Goal: Information Seeking & Learning: Learn about a topic

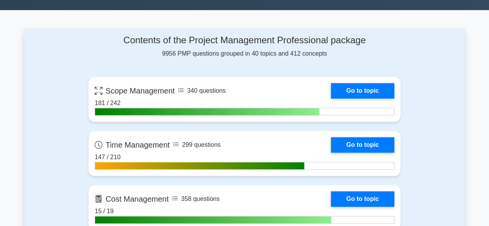
scroll to position [292, 0]
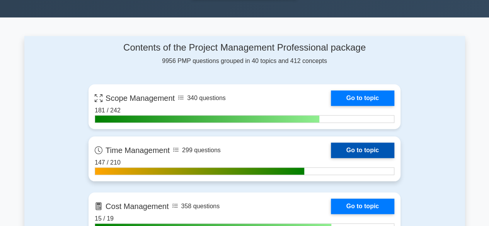
click at [383, 143] on link "Go to topic" at bounding box center [362, 150] width 63 height 15
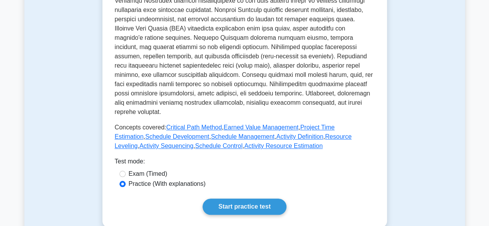
scroll to position [408, 0]
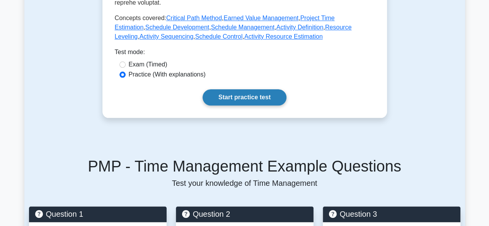
click at [271, 89] on link "Start practice test" at bounding box center [244, 97] width 84 height 16
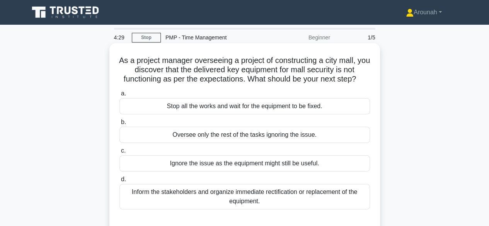
click at [282, 196] on div "Inform the stakeholders and organize immediate rectification or replacement of …" at bounding box center [244, 197] width 250 height 26
click at [119, 182] on input "d. Inform the stakeholders and organize immediate rectification or replacement …" at bounding box center [119, 179] width 0 height 5
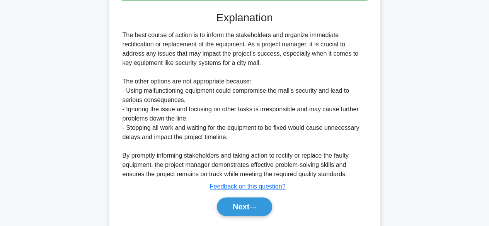
scroll to position [212, 0]
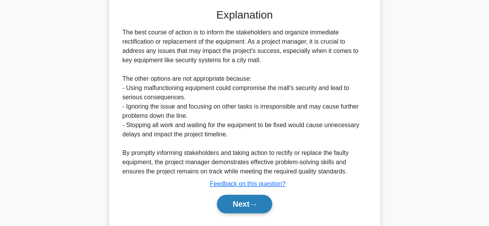
click at [253, 198] on button "Next" at bounding box center [244, 204] width 55 height 19
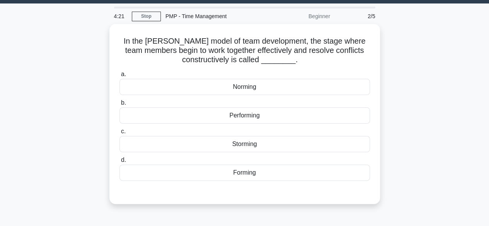
scroll to position [21, 0]
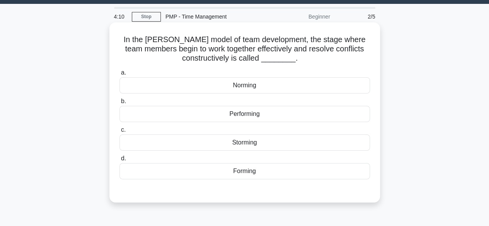
click at [290, 88] on div "Norming" at bounding box center [244, 85] width 250 height 16
click at [119, 75] on input "a. Norming" at bounding box center [119, 72] width 0 height 5
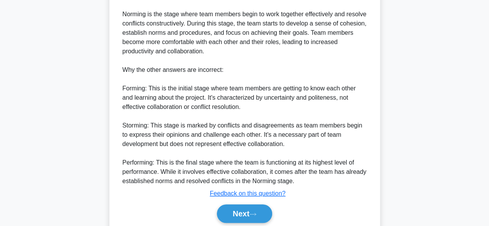
scroll to position [272, 0]
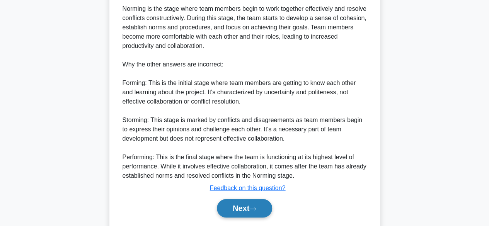
click at [271, 205] on button "Next" at bounding box center [244, 208] width 55 height 19
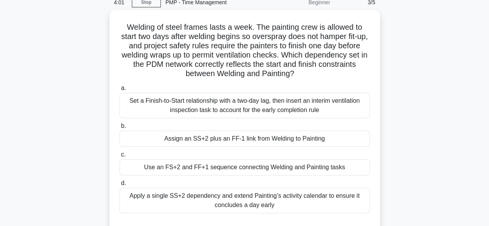
scroll to position [35, 0]
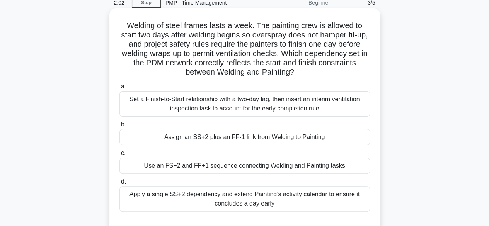
click at [260, 138] on div "Assign an SS+2 plus an FF-1 link from Welding to Painting" at bounding box center [244, 137] width 250 height 16
click at [119, 127] on input "b. Assign an SS+2 plus an FF-1 link from Welding to Painting" at bounding box center [119, 124] width 0 height 5
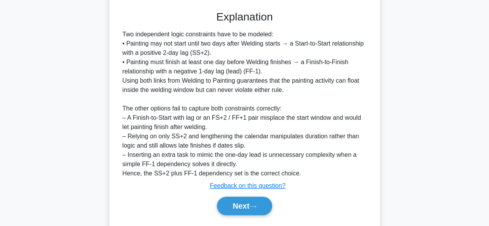
scroll to position [257, 0]
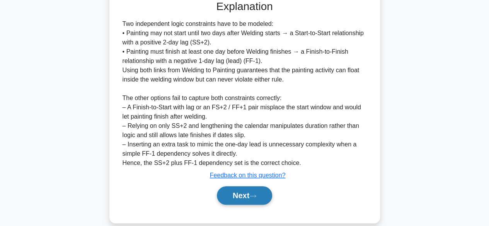
click at [268, 201] on button "Next" at bounding box center [244, 195] width 55 height 19
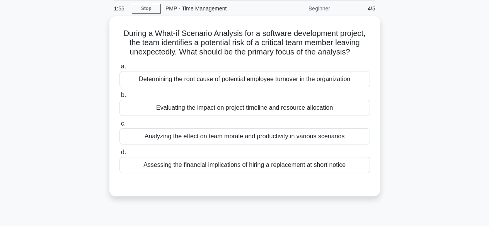
scroll to position [28, 0]
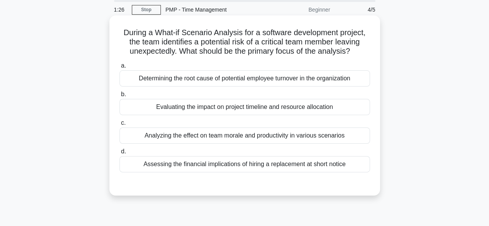
click at [294, 109] on div "Evaluating the impact on project timeline and resource allocation" at bounding box center [244, 107] width 250 height 16
click at [119, 97] on input "b. Evaluating the impact on project timeline and resource allocation" at bounding box center [119, 94] width 0 height 5
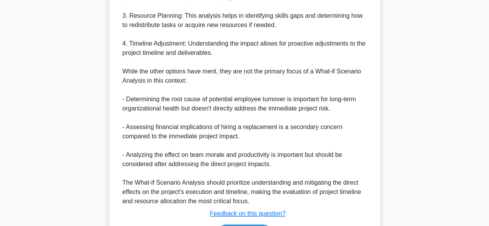
scroll to position [351, 0]
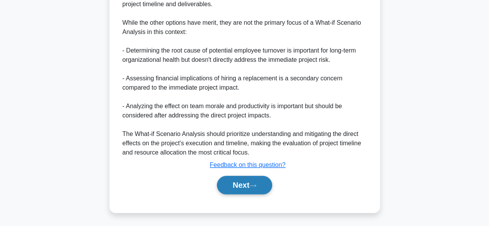
click at [260, 185] on button "Next" at bounding box center [244, 185] width 55 height 19
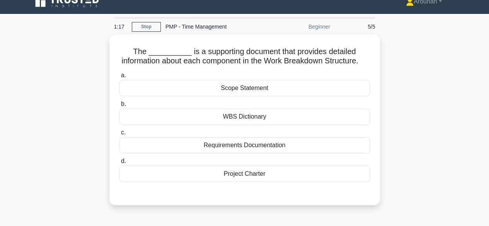
scroll to position [10, 0]
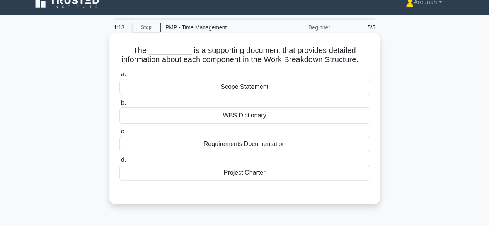
click at [299, 121] on div "WBS Dictionary" at bounding box center [244, 115] width 250 height 16
click at [119, 105] on input "b. WBS Dictionary" at bounding box center [119, 102] width 0 height 5
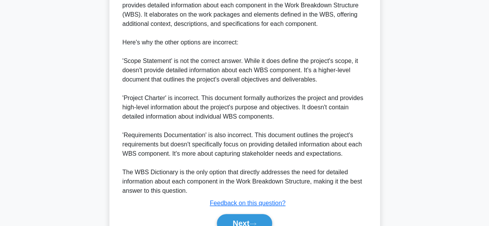
scroll to position [296, 0]
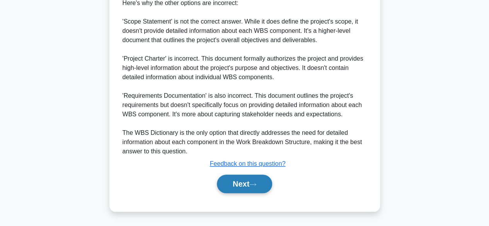
click at [256, 184] on icon at bounding box center [252, 184] width 7 height 4
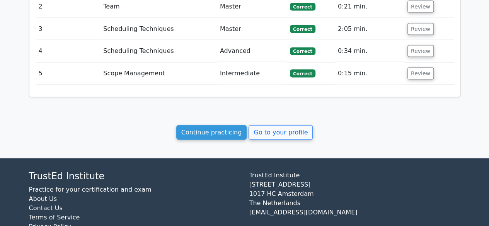
scroll to position [829, 0]
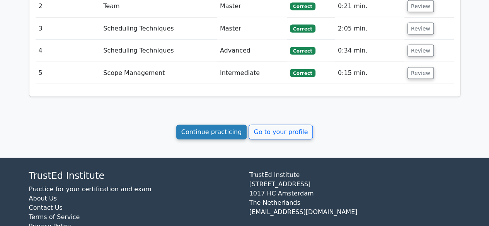
click at [221, 125] on link "Continue practicing" at bounding box center [211, 132] width 71 height 15
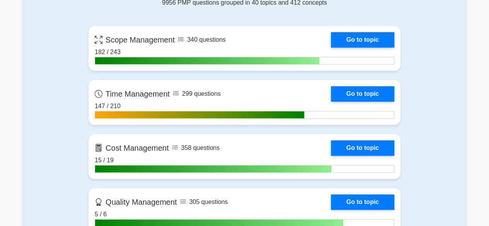
scroll to position [336, 0]
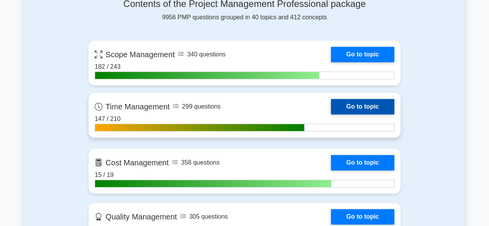
click at [367, 104] on link "Go to topic" at bounding box center [362, 106] width 63 height 15
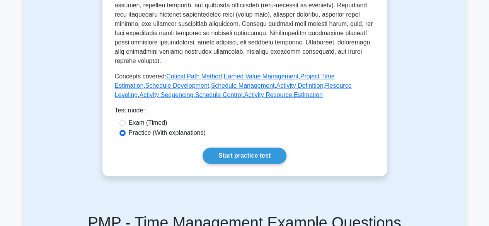
scroll to position [354, 0]
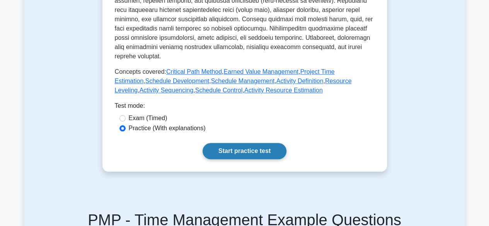
click at [253, 143] on link "Start practice test" at bounding box center [244, 151] width 84 height 16
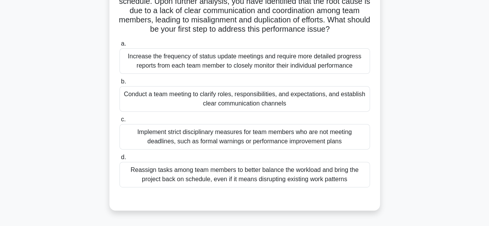
scroll to position [82, 0]
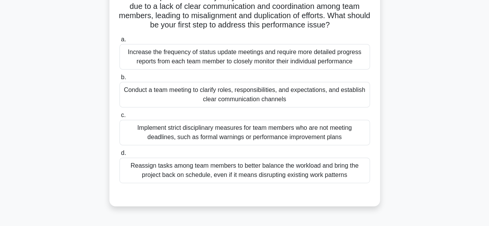
click at [294, 107] on div "Conduct a team meeting to clarify roles, responsibilities, and expectations, an…" at bounding box center [244, 95] width 250 height 26
click at [119, 80] on input "b. Conduct a team meeting to clarify roles, responsibilities, and expectations,…" at bounding box center [119, 77] width 0 height 5
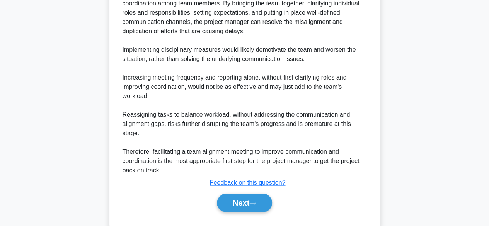
scroll to position [345, 0]
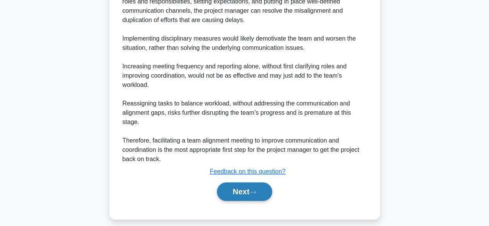
click at [257, 194] on button "Next" at bounding box center [244, 191] width 55 height 19
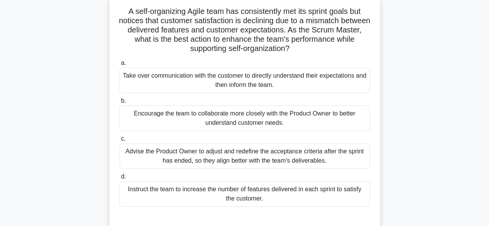
scroll to position [50, 0]
click at [340, 157] on div "Advise the Product Owner to adjust and redefine the acceptance criteria after t…" at bounding box center [244, 156] width 250 height 26
click at [119, 141] on input "c. Advise the Product Owner to adjust and redefine the acceptance criteria afte…" at bounding box center [119, 138] width 0 height 5
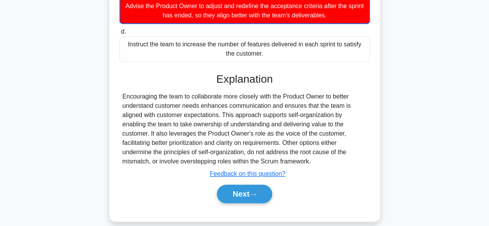
scroll to position [204, 0]
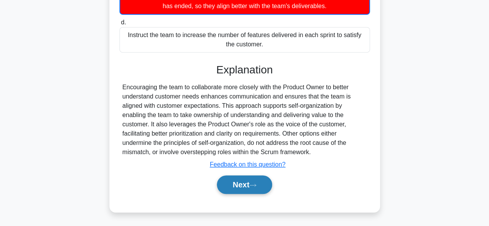
click at [264, 190] on button "Next" at bounding box center [244, 184] width 55 height 19
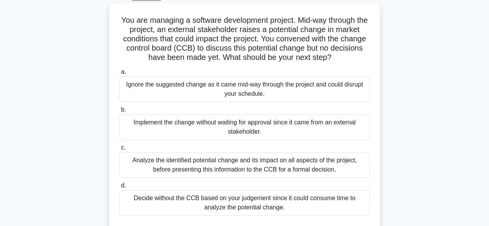
scroll to position [41, 0]
click at [338, 166] on div "Analyze the identified potential change and its impact on all aspects of the pr…" at bounding box center [244, 165] width 250 height 26
click at [119, 150] on input "c. Analyze the identified potential change and its impact on all aspects of the…" at bounding box center [119, 147] width 0 height 5
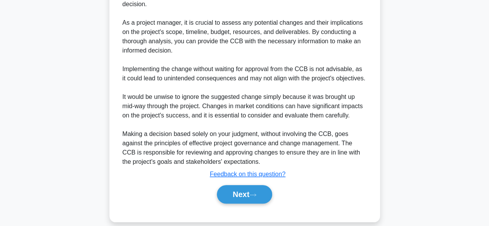
scroll to position [314, 0]
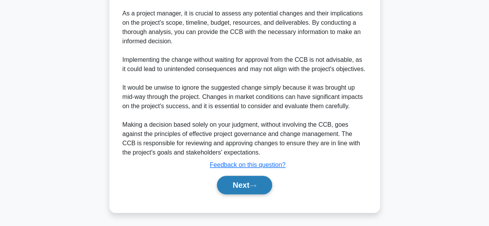
click at [267, 189] on button "Next" at bounding box center [244, 185] width 55 height 19
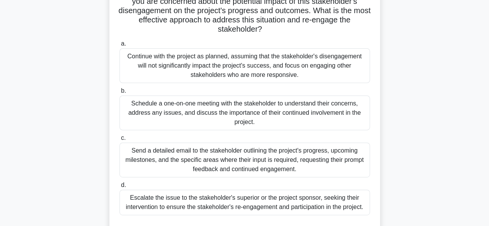
scroll to position [99, 0]
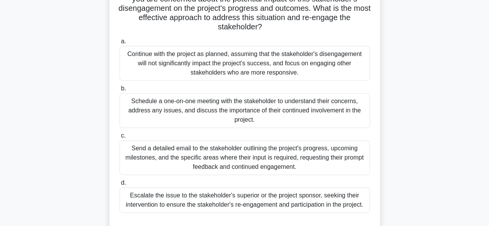
click at [275, 114] on div "Schedule a one-on-one meeting with the stakeholder to understand their concerns…" at bounding box center [244, 110] width 250 height 35
click at [119, 91] on input "b. Schedule a one-on-one meeting with the stakeholder to understand their conce…" at bounding box center [119, 88] width 0 height 5
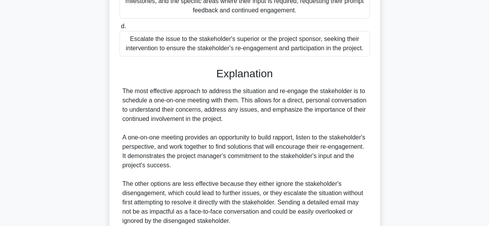
scroll to position [311, 0]
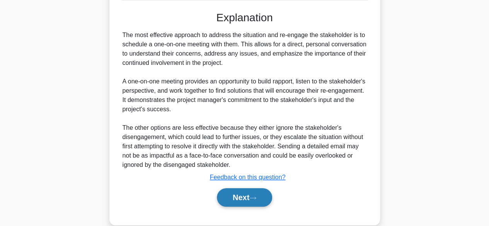
click at [253, 196] on icon at bounding box center [252, 198] width 7 height 4
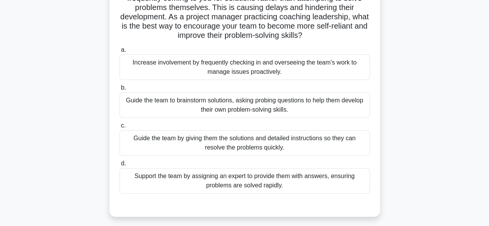
scroll to position [73, 0]
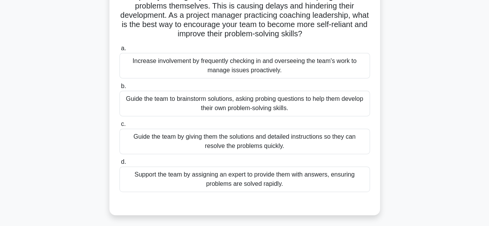
click at [320, 65] on div "Increase involvement by frequently checking in and overseeing the team's work t…" at bounding box center [244, 66] width 250 height 26
click at [119, 51] on input "a. Increase involvement by frequently checking in and overseeing the team's wor…" at bounding box center [119, 48] width 0 height 5
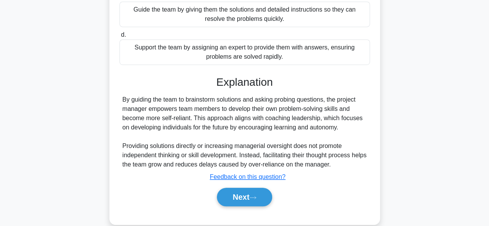
scroll to position [213, 0]
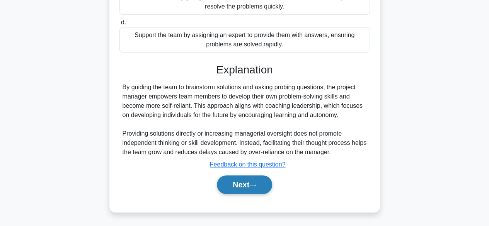
click at [260, 186] on button "Next" at bounding box center [244, 184] width 55 height 19
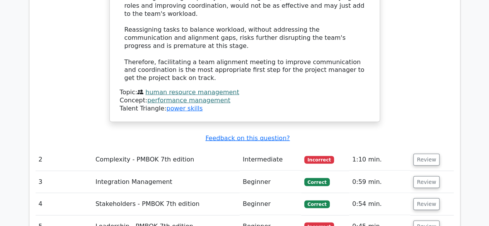
scroll to position [839, 0]
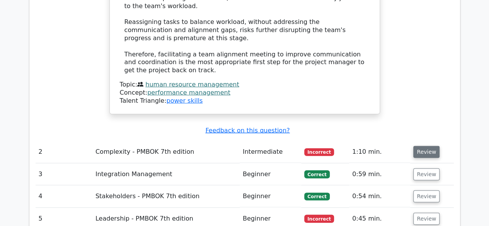
click at [427, 146] on button "Review" at bounding box center [426, 152] width 26 height 12
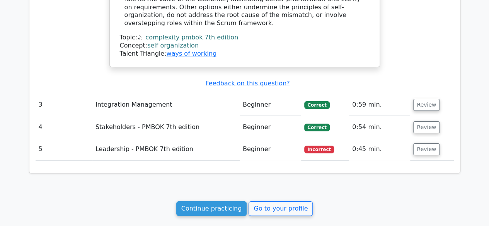
scroll to position [1284, 0]
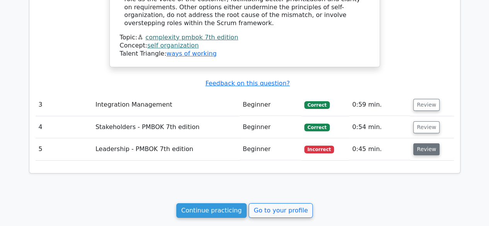
click at [424, 143] on button "Review" at bounding box center [426, 149] width 26 height 12
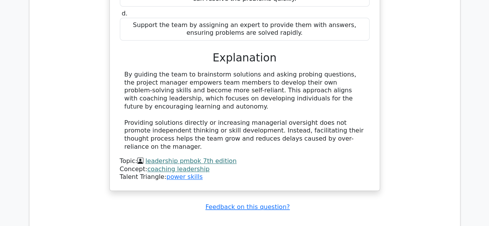
scroll to position [1624, 0]
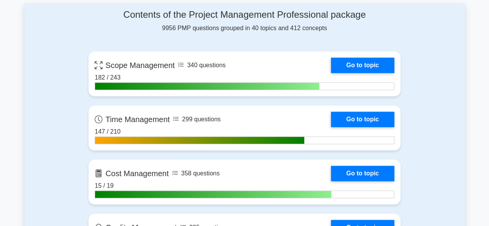
scroll to position [329, 0]
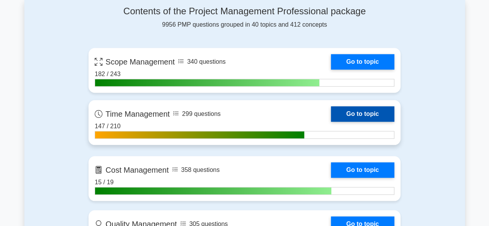
click at [369, 113] on link "Go to topic" at bounding box center [362, 113] width 63 height 15
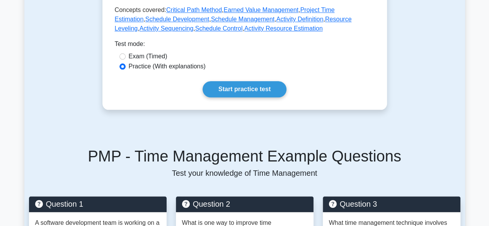
scroll to position [422, 0]
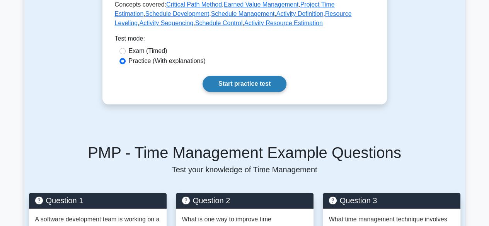
click at [225, 76] on link "Start practice test" at bounding box center [244, 84] width 84 height 16
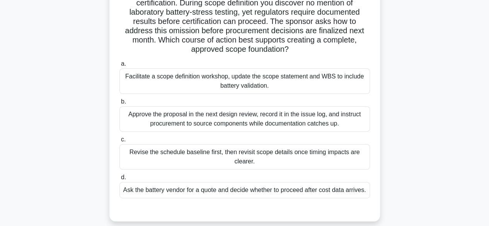
scroll to position [80, 0]
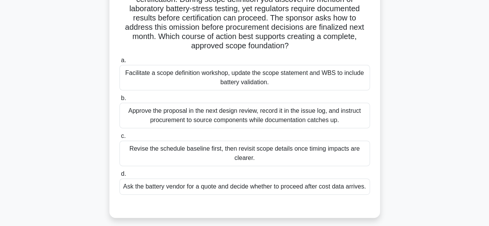
click at [301, 154] on div "Revise the schedule baseline first, then revisit scope details once timing impa…" at bounding box center [244, 154] width 250 height 26
click at [119, 139] on input "c. Revise the schedule baseline first, then revisit scope details once timing i…" at bounding box center [119, 136] width 0 height 5
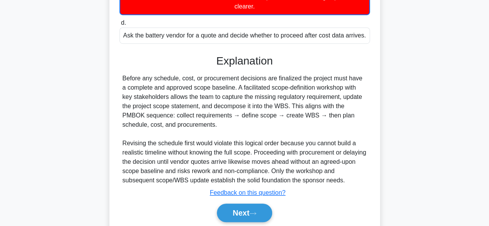
scroll to position [234, 0]
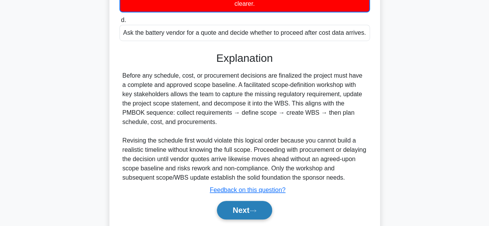
click at [254, 206] on button "Next" at bounding box center [244, 210] width 55 height 19
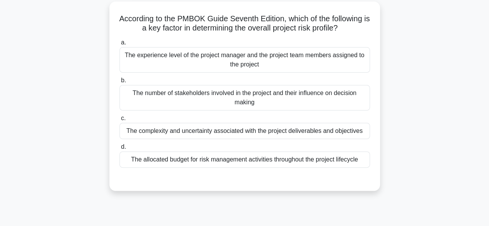
scroll to position [43, 0]
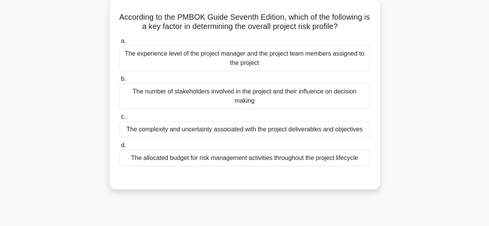
click at [209, 131] on div "The complexity and uncertainty associated with the project deliverables and obj…" at bounding box center [244, 129] width 250 height 16
click at [119, 119] on input "c. The complexity and uncertainty associated with the project deliverables and …" at bounding box center [119, 116] width 0 height 5
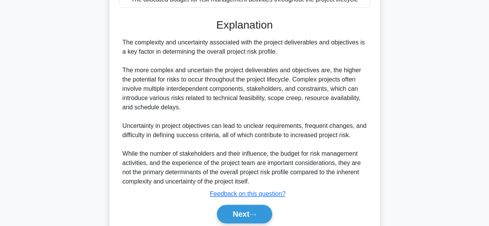
scroll to position [225, 0]
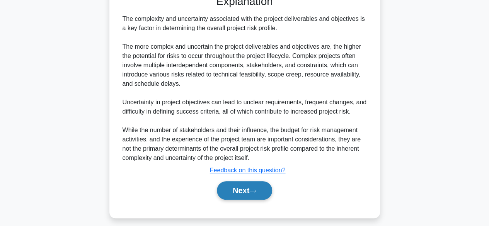
click at [263, 189] on button "Next" at bounding box center [244, 190] width 55 height 19
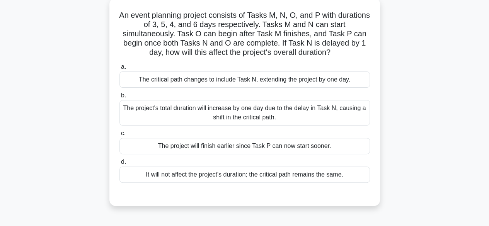
scroll to position [47, 0]
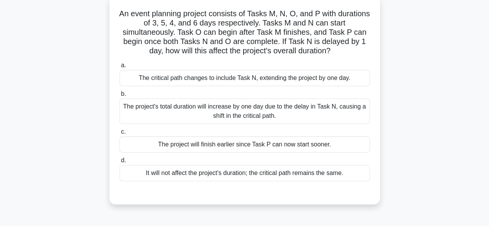
click at [311, 114] on div "The project's total duration will increase by one day due to the delay in Task …" at bounding box center [244, 112] width 250 height 26
click at [119, 97] on input "b. The project's total duration will increase by one day due to the delay in Ta…" at bounding box center [119, 94] width 0 height 5
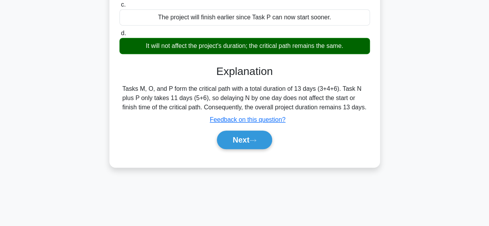
scroll to position [177, 0]
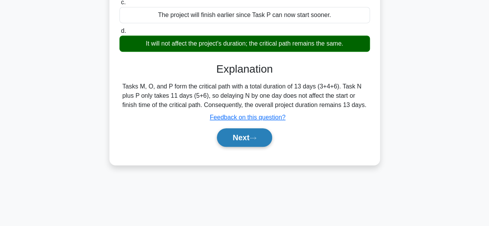
click at [259, 139] on button "Next" at bounding box center [244, 137] width 55 height 19
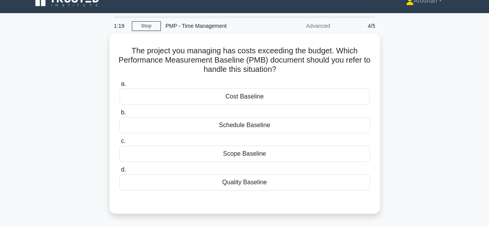
scroll to position [0, 0]
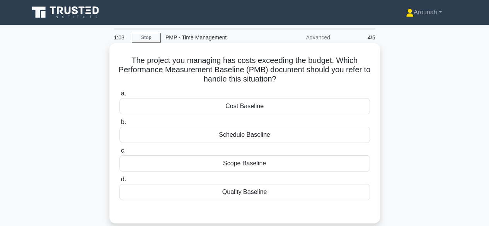
click at [289, 108] on div "Cost Baseline" at bounding box center [244, 106] width 250 height 16
click at [119, 96] on input "a. Cost Baseline" at bounding box center [119, 93] width 0 height 5
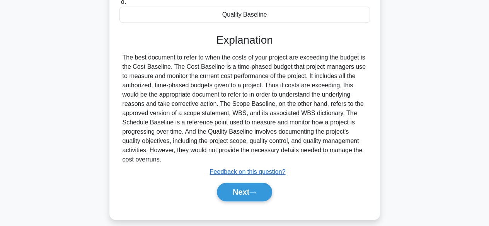
scroll to position [180, 0]
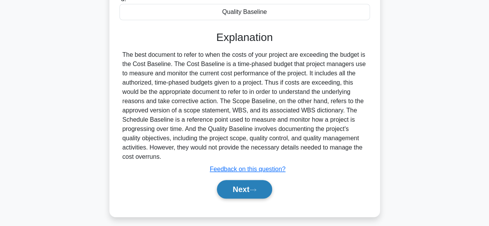
click at [254, 191] on icon at bounding box center [252, 190] width 7 height 4
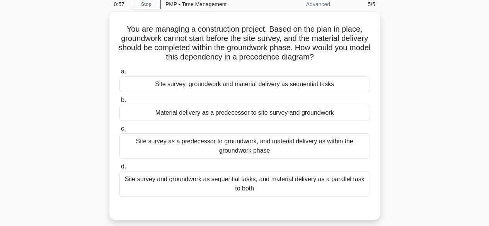
scroll to position [33, 0]
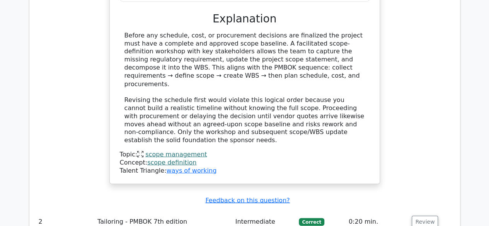
scroll to position [657, 0]
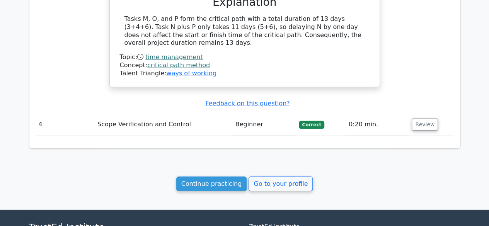
scroll to position [1109, 0]
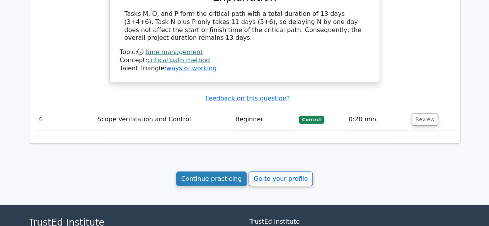
click at [204, 172] on link "Continue practicing" at bounding box center [211, 179] width 71 height 15
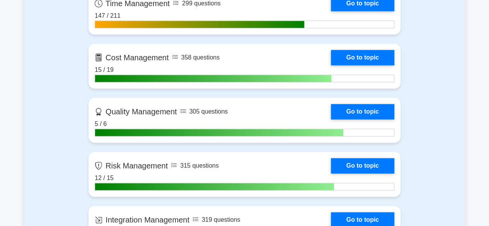
scroll to position [423, 0]
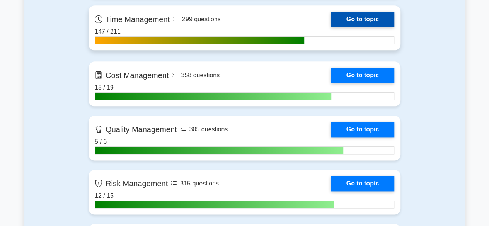
click at [362, 17] on link "Go to topic" at bounding box center [362, 19] width 63 height 15
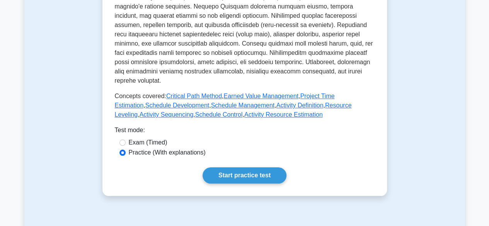
scroll to position [338, 0]
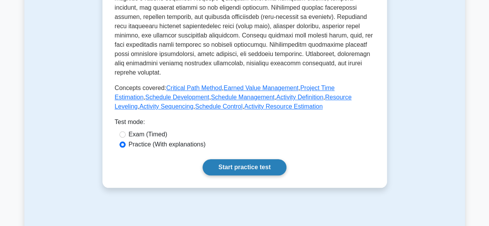
click at [264, 159] on link "Start practice test" at bounding box center [244, 167] width 84 height 16
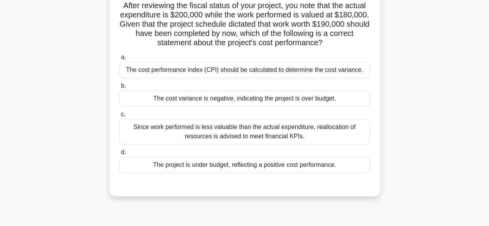
scroll to position [58, 0]
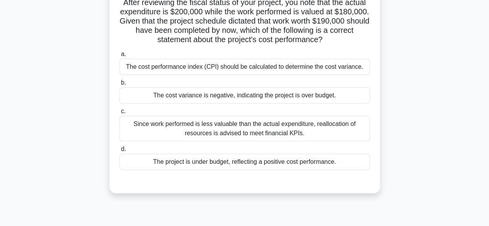
click at [308, 95] on div "The cost variance is negative, indicating the project is over budget." at bounding box center [244, 95] width 250 height 16
click at [119, 85] on input "b. The cost variance is negative, indicating the project is over budget." at bounding box center [119, 82] width 0 height 5
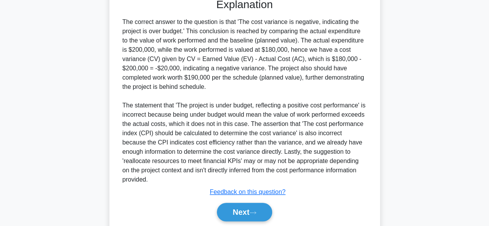
scroll to position [268, 0]
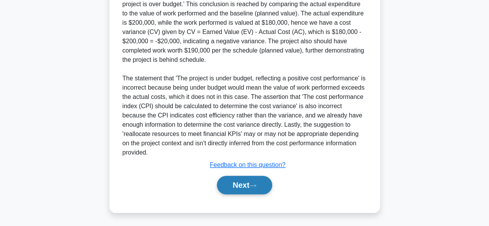
click at [264, 185] on button "Next" at bounding box center [244, 185] width 55 height 19
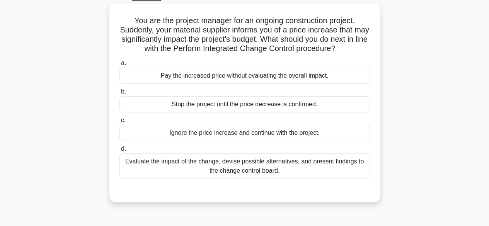
scroll to position [42, 0]
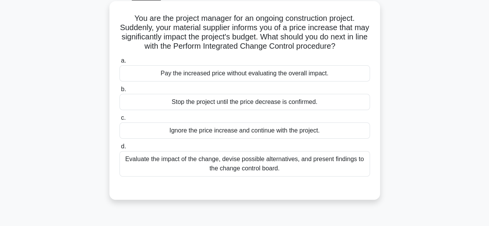
click at [331, 163] on div "Evaluate the impact of the change, devise possible alternatives, and present fi…" at bounding box center [244, 164] width 250 height 26
click at [119, 149] on input "d. Evaluate the impact of the change, devise possible alternatives, and present…" at bounding box center [119, 146] width 0 height 5
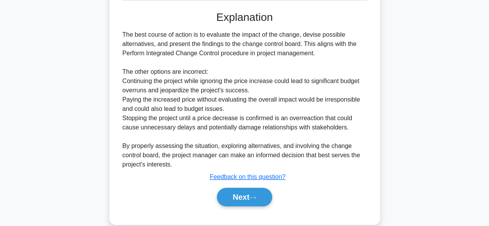
scroll to position [231, 0]
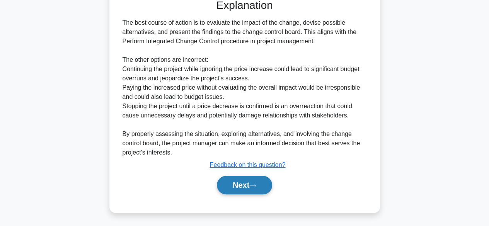
click at [259, 188] on button "Next" at bounding box center [244, 185] width 55 height 19
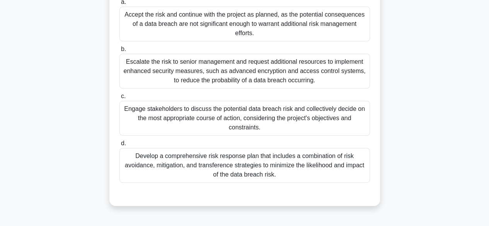
scroll to position [121, 0]
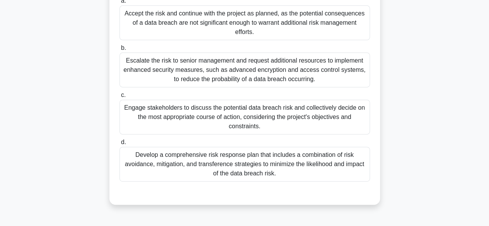
click at [315, 174] on div "Develop a comprehensive risk response plan that includes a combination of risk …" at bounding box center [244, 164] width 250 height 35
click at [119, 145] on input "d. Develop a comprehensive risk response plan that includes a combination of ri…" at bounding box center [119, 142] width 0 height 5
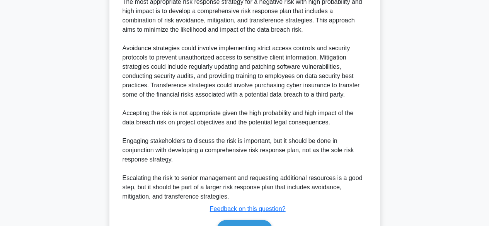
scroll to position [379, 0]
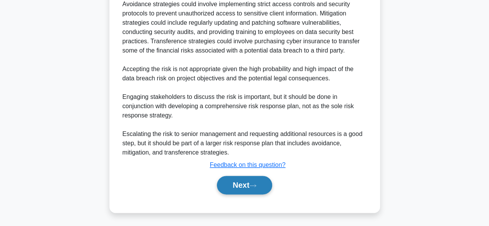
click at [249, 184] on button "Next" at bounding box center [244, 185] width 55 height 19
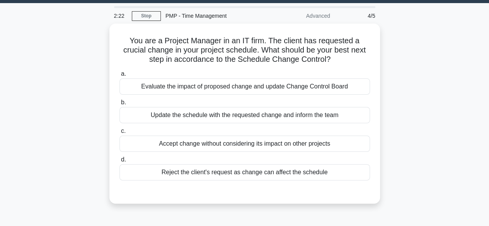
scroll to position [9, 0]
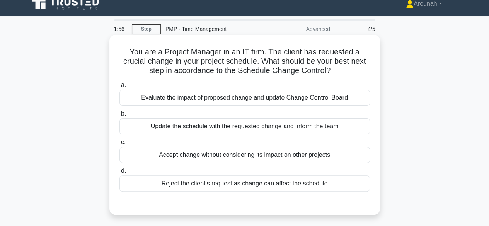
click at [359, 99] on div "Evaluate the impact of proposed change and update Change Control Board" at bounding box center [244, 98] width 250 height 16
click at [119, 88] on input "a. Evaluate the impact of proposed change and update Change Control Board" at bounding box center [119, 85] width 0 height 5
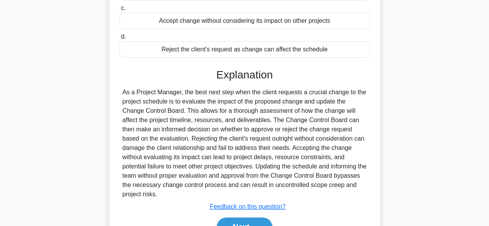
scroll to position [191, 0]
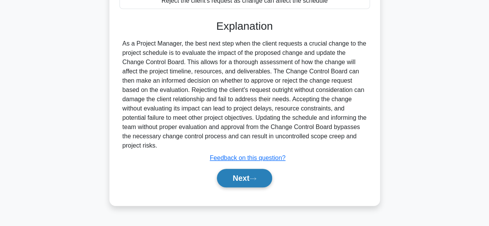
click at [256, 178] on icon at bounding box center [252, 179] width 7 height 4
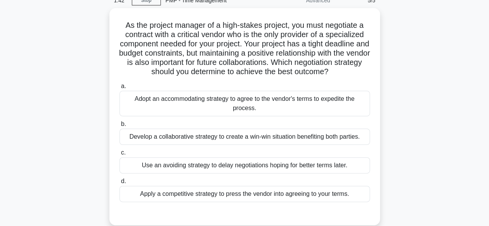
scroll to position [37, 0]
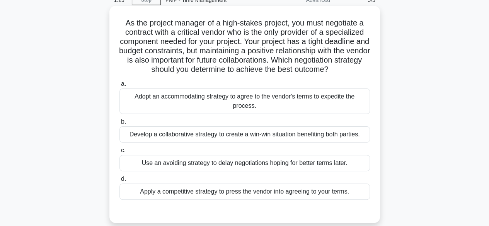
click at [342, 139] on div "Develop a collaborative strategy to create a win-win situation benefiting both …" at bounding box center [244, 134] width 250 height 16
click at [119, 124] on input "b. Develop a collaborative strategy to create a win-win situation benefiting bo…" at bounding box center [119, 121] width 0 height 5
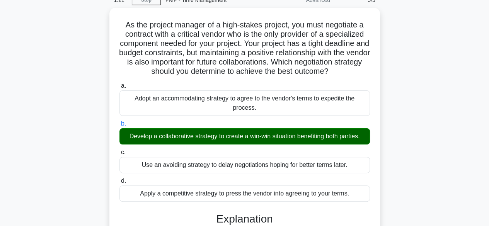
scroll to position [221, 0]
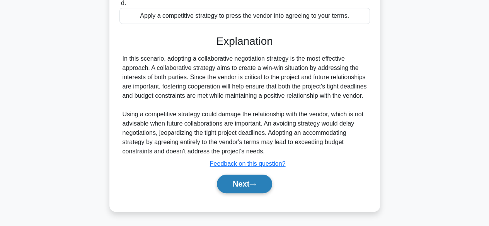
click at [253, 182] on button "Next" at bounding box center [244, 184] width 55 height 19
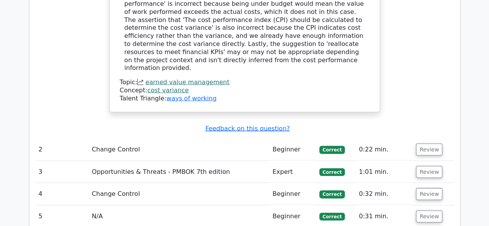
scroll to position [863, 0]
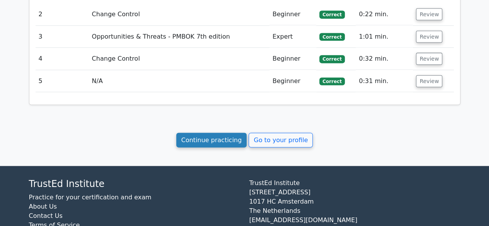
click at [209, 133] on link "Continue practicing" at bounding box center [211, 140] width 71 height 15
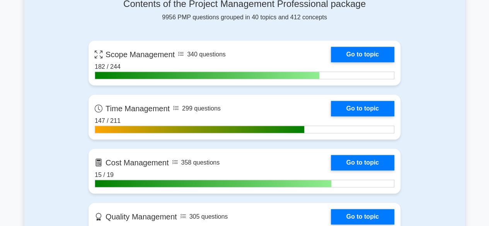
scroll to position [358, 0]
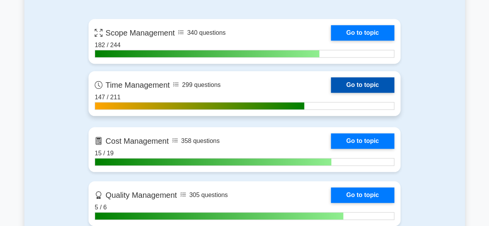
click at [364, 78] on link "Go to topic" at bounding box center [362, 84] width 63 height 15
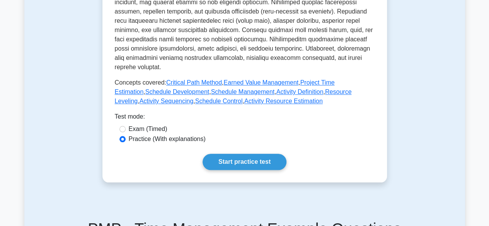
scroll to position [348, 0]
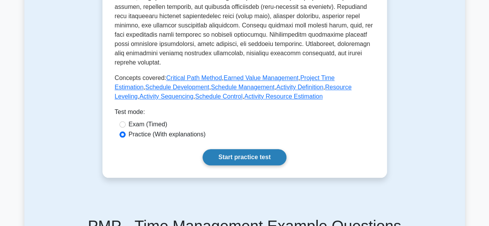
click at [266, 149] on link "Start practice test" at bounding box center [244, 157] width 84 height 16
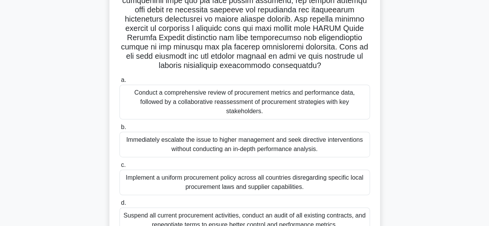
scroll to position [135, 0]
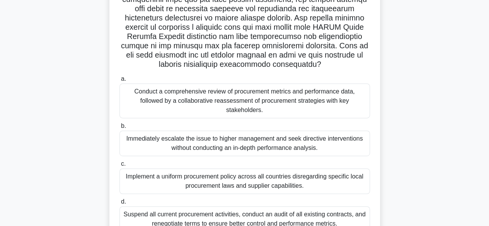
click at [280, 99] on div "Conduct a comprehensive review of procurement metrics and performance data, fol…" at bounding box center [244, 100] width 250 height 35
click at [119, 82] on input "a. Conduct a comprehensive review of procurement metrics and performance data, …" at bounding box center [119, 79] width 0 height 5
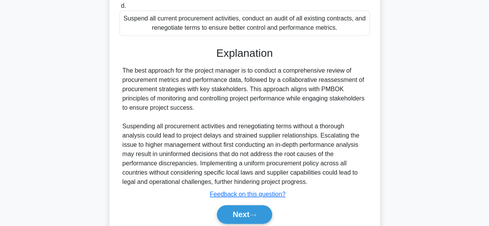
scroll to position [360, 0]
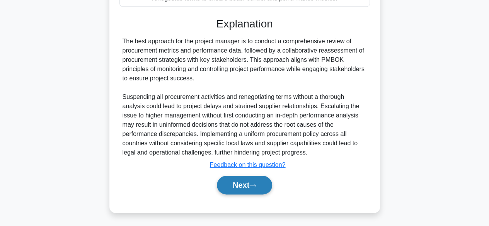
click at [272, 187] on button "Next" at bounding box center [244, 185] width 55 height 19
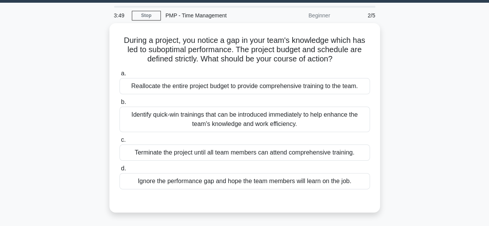
scroll to position [23, 0]
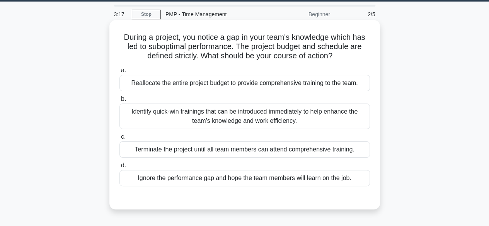
click at [360, 114] on div "Identify quick-win trainings that can be introduced immediately to help enhance…" at bounding box center [244, 117] width 250 height 26
click at [119, 102] on input "b. Identify quick-win trainings that can be introduced immediately to help enha…" at bounding box center [119, 99] width 0 height 5
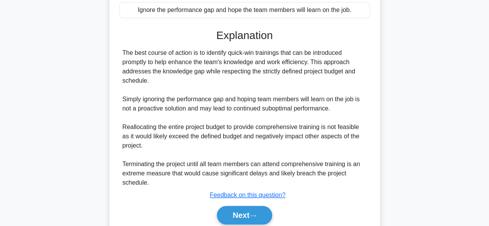
scroll to position [194, 0]
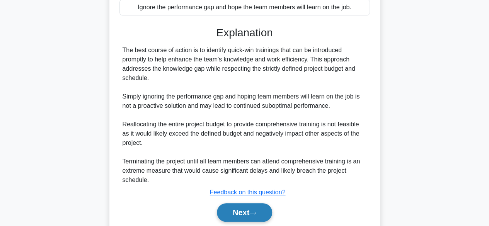
click at [255, 215] on button "Next" at bounding box center [244, 212] width 55 height 19
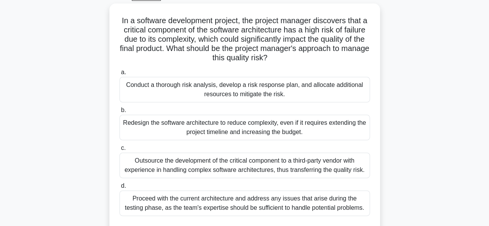
scroll to position [41, 0]
click at [239, 88] on div "Conduct a thorough risk analysis, develop a risk response plan, and allocate ad…" at bounding box center [244, 89] width 250 height 26
click at [119, 74] on input "a. Conduct a thorough risk analysis, develop a risk response plan, and allocate…" at bounding box center [119, 71] width 0 height 5
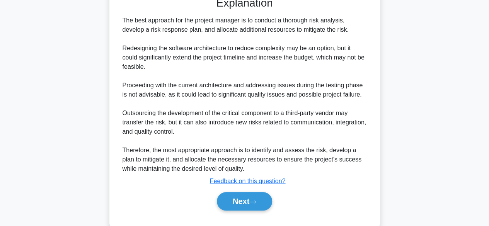
scroll to position [273, 0]
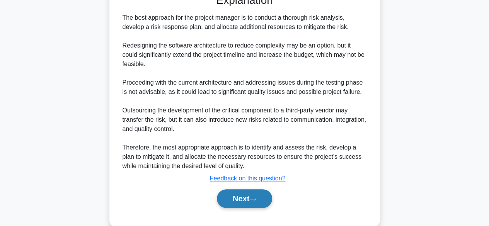
click at [252, 192] on button "Next" at bounding box center [244, 198] width 55 height 19
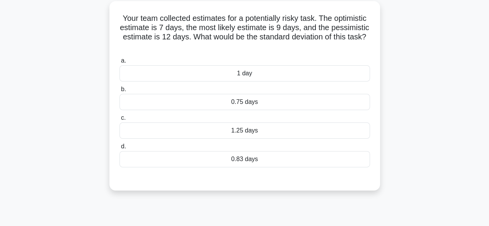
scroll to position [43, 0]
click at [271, 129] on div "1.25 days" at bounding box center [244, 130] width 250 height 16
click at [119, 120] on input "c. 1.25 days" at bounding box center [119, 117] width 0 height 5
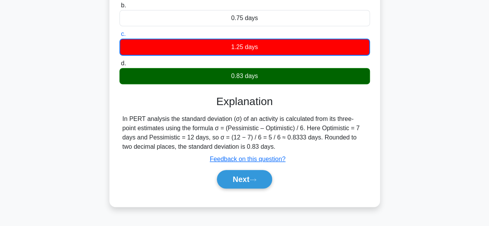
scroll to position [128, 0]
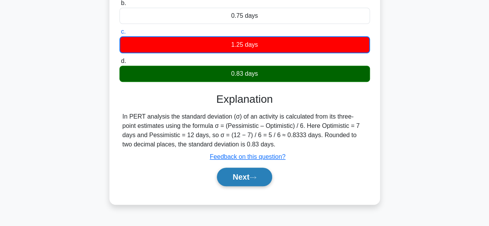
click at [262, 176] on button "Next" at bounding box center [244, 177] width 55 height 19
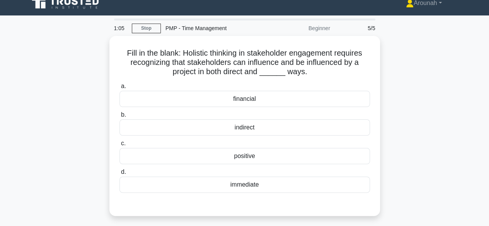
scroll to position [8, 0]
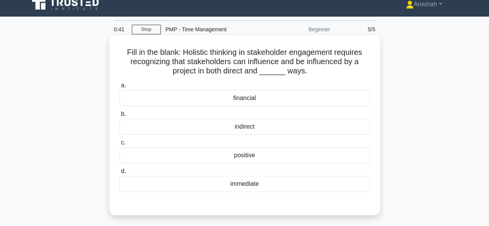
click at [274, 126] on div "indirect" at bounding box center [244, 127] width 250 height 16
click at [119, 117] on input "b. indirect" at bounding box center [119, 114] width 0 height 5
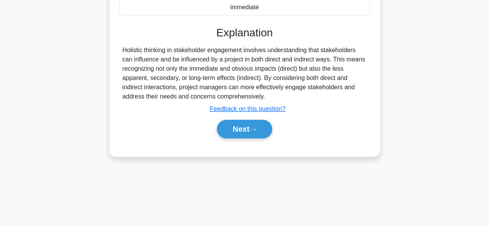
scroll to position [191, 0]
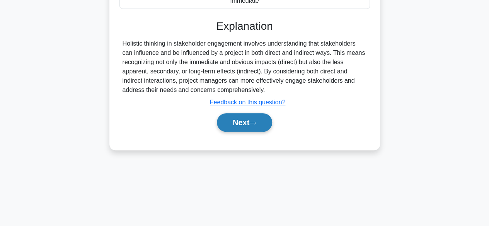
click at [245, 125] on button "Next" at bounding box center [244, 122] width 55 height 19
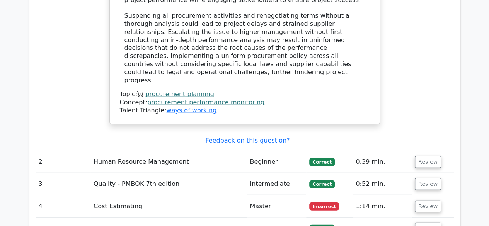
scroll to position [853, 0]
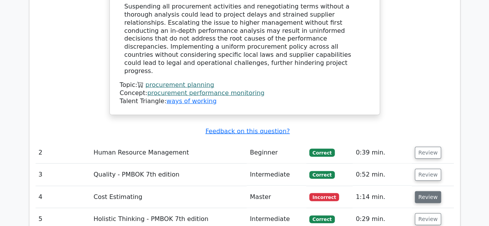
click at [431, 191] on button "Review" at bounding box center [428, 197] width 26 height 12
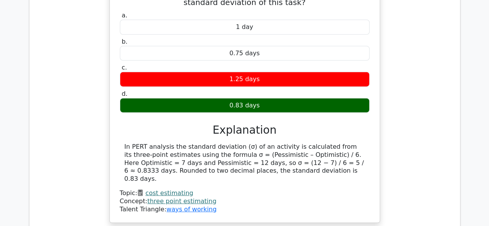
scroll to position [1259, 0]
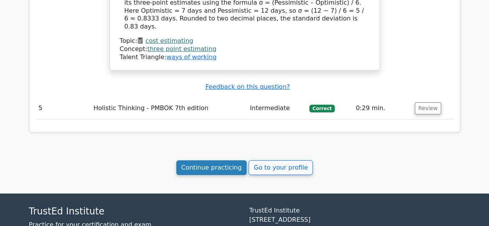
click at [211, 160] on link "Continue practicing" at bounding box center [211, 167] width 71 height 15
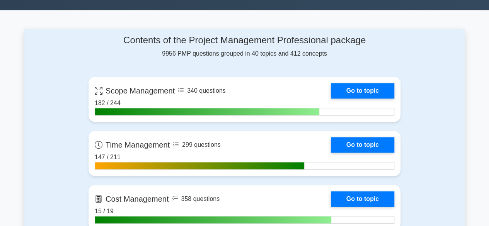
scroll to position [318, 0]
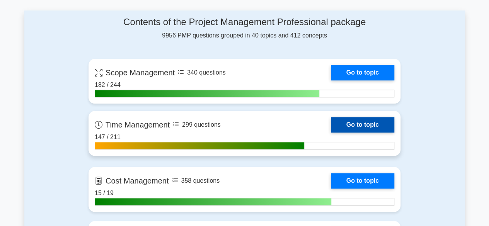
click at [352, 123] on link "Go to topic" at bounding box center [362, 124] width 63 height 15
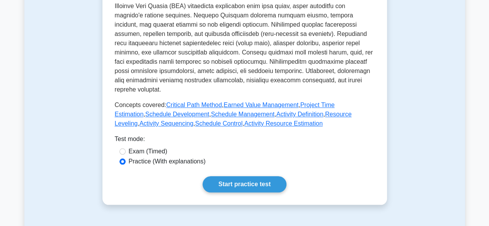
scroll to position [343, 0]
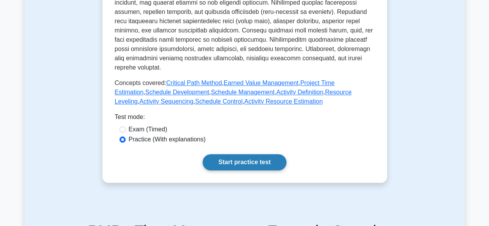
click at [242, 154] on link "Start practice test" at bounding box center [244, 162] width 84 height 16
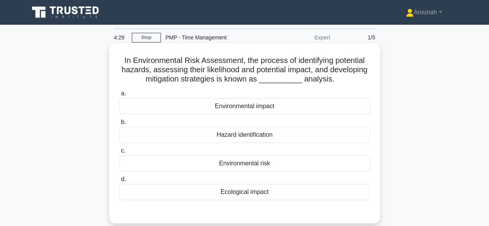
click at [261, 161] on div "Environmental risk" at bounding box center [244, 163] width 250 height 16
click at [119, 153] on input "c. Environmental risk" at bounding box center [119, 150] width 0 height 5
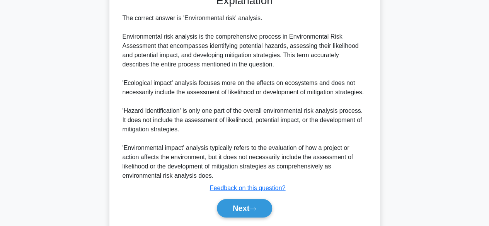
scroll to position [218, 0]
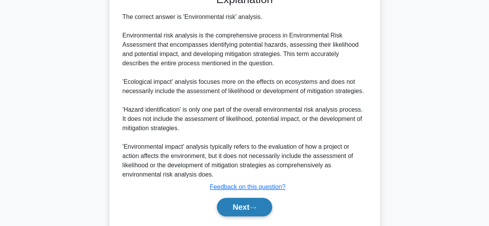
click at [253, 201] on button "Next" at bounding box center [244, 207] width 55 height 19
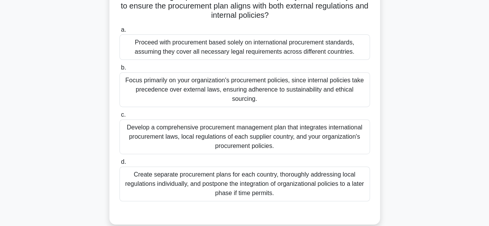
scroll to position [123, 0]
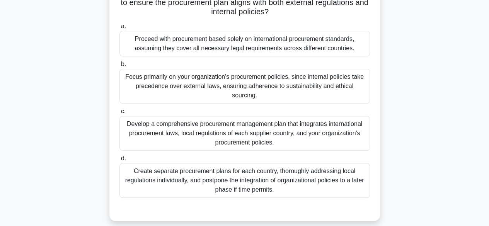
click at [276, 129] on div "Develop a comprehensive procurement management plan that integrates internation…" at bounding box center [244, 133] width 250 height 35
click at [119, 114] on input "c. Develop a comprehensive procurement management plan that integrates internat…" at bounding box center [119, 111] width 0 height 5
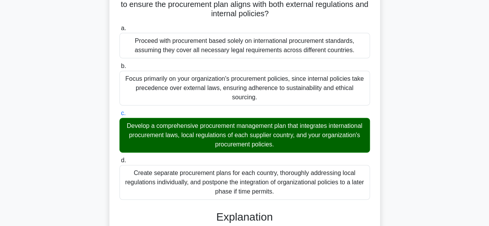
scroll to position [286, 0]
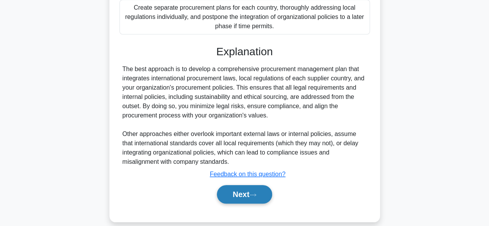
click at [260, 186] on button "Next" at bounding box center [244, 194] width 55 height 19
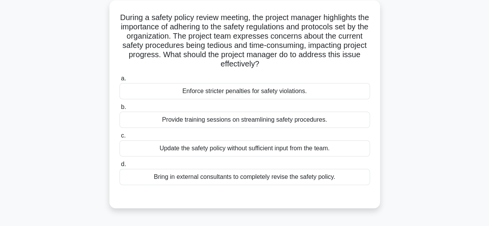
scroll to position [47, 0]
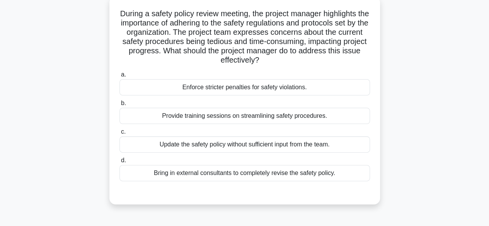
click at [300, 120] on div "Provide training sessions on streamlining safety procedures." at bounding box center [244, 116] width 250 height 16
click at [119, 106] on input "b. Provide training sessions on streamlining safety procedures." at bounding box center [119, 103] width 0 height 5
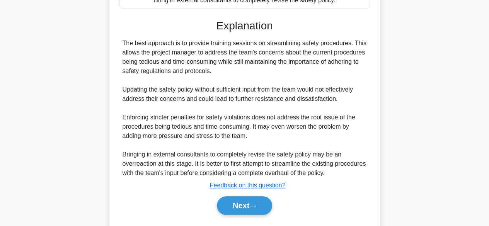
scroll to position [240, 0]
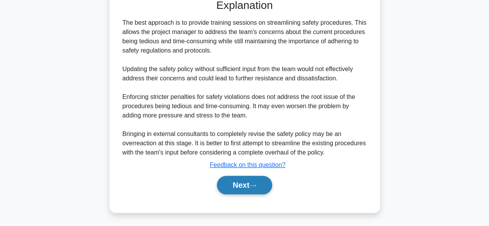
click at [256, 185] on icon at bounding box center [253, 185] width 6 height 2
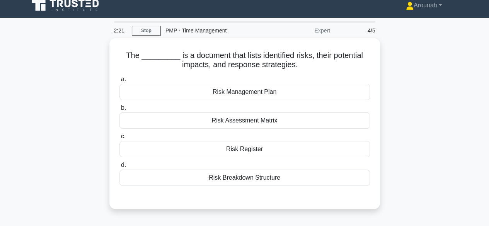
scroll to position [6, 0]
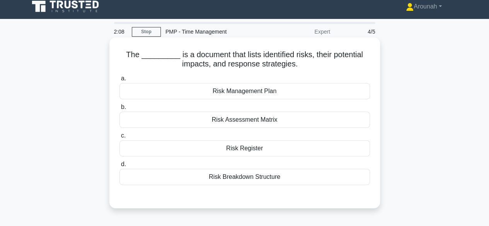
click at [251, 146] on div "Risk Register" at bounding box center [244, 148] width 250 height 16
click at [119, 138] on input "c. Risk Register" at bounding box center [119, 135] width 0 height 5
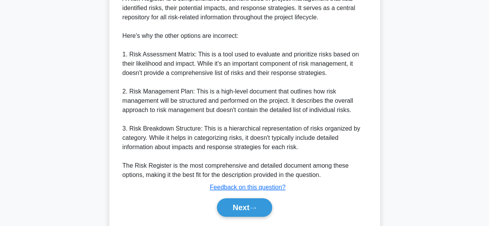
scroll to position [268, 0]
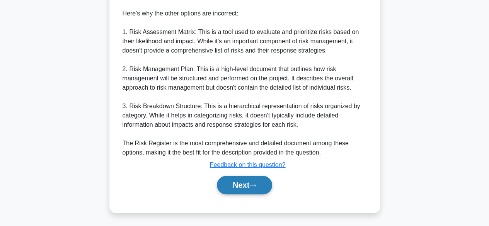
click at [250, 185] on button "Next" at bounding box center [244, 185] width 55 height 19
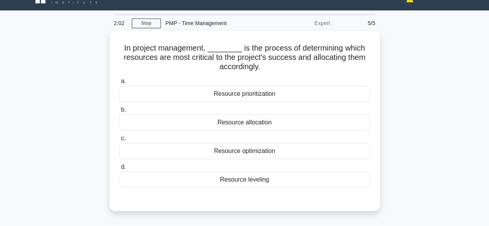
scroll to position [6, 0]
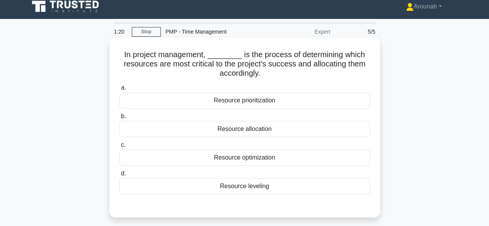
click at [277, 102] on div "Resource prioritization" at bounding box center [244, 100] width 250 height 16
click at [119, 90] on input "a. Resource prioritization" at bounding box center [119, 87] width 0 height 5
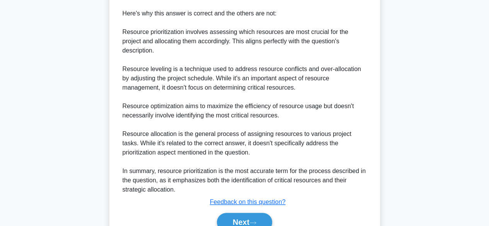
scroll to position [305, 0]
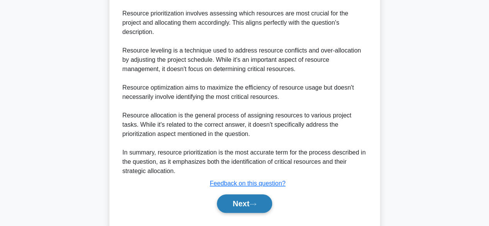
click at [264, 194] on button "Next" at bounding box center [244, 203] width 55 height 19
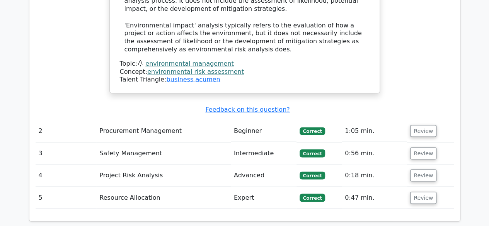
scroll to position [863, 0]
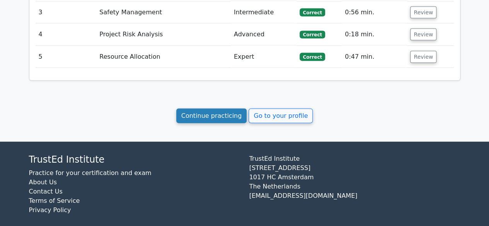
click at [201, 112] on link "Continue practicing" at bounding box center [211, 116] width 71 height 15
